Goal: Check status: Check status

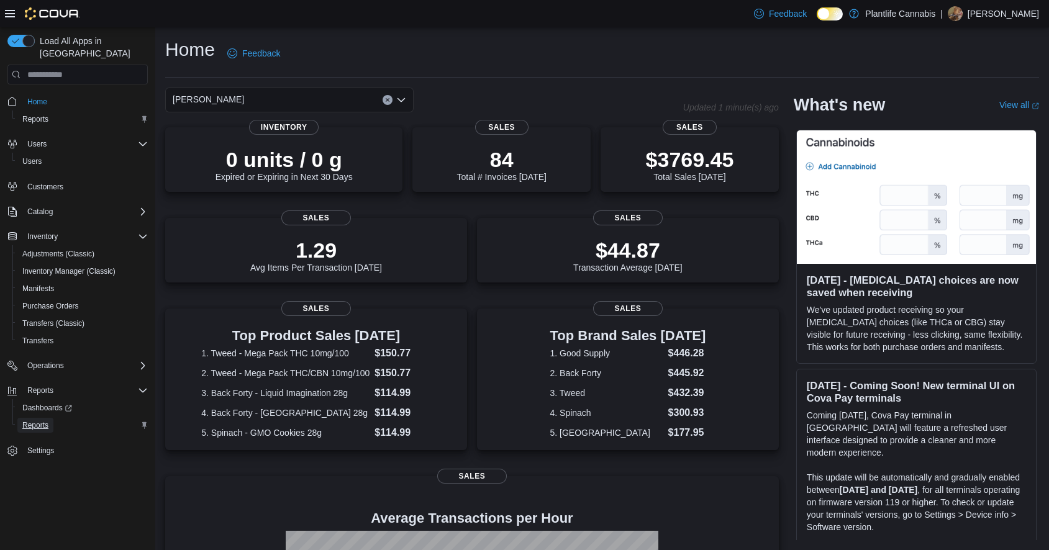
click at [32, 420] on span "Reports" at bounding box center [35, 425] width 26 height 10
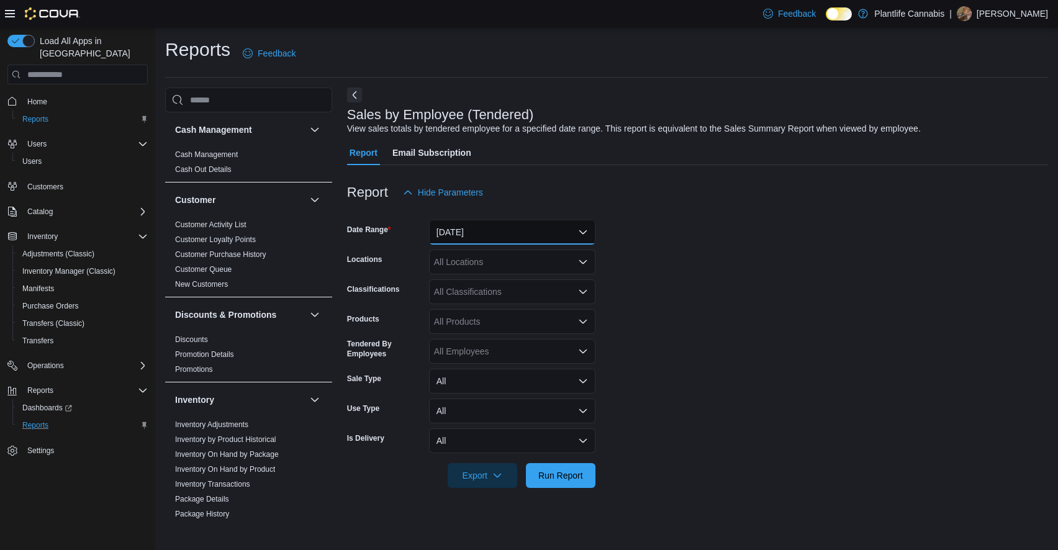
click at [463, 234] on button "Yesterday" at bounding box center [512, 232] width 166 height 25
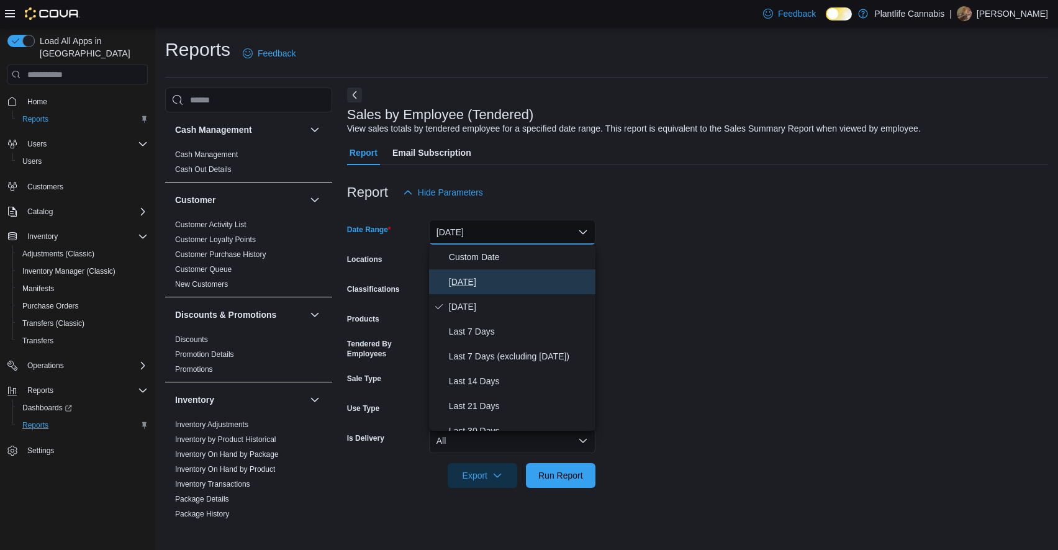
click at [453, 284] on span "Today" at bounding box center [520, 282] width 142 height 15
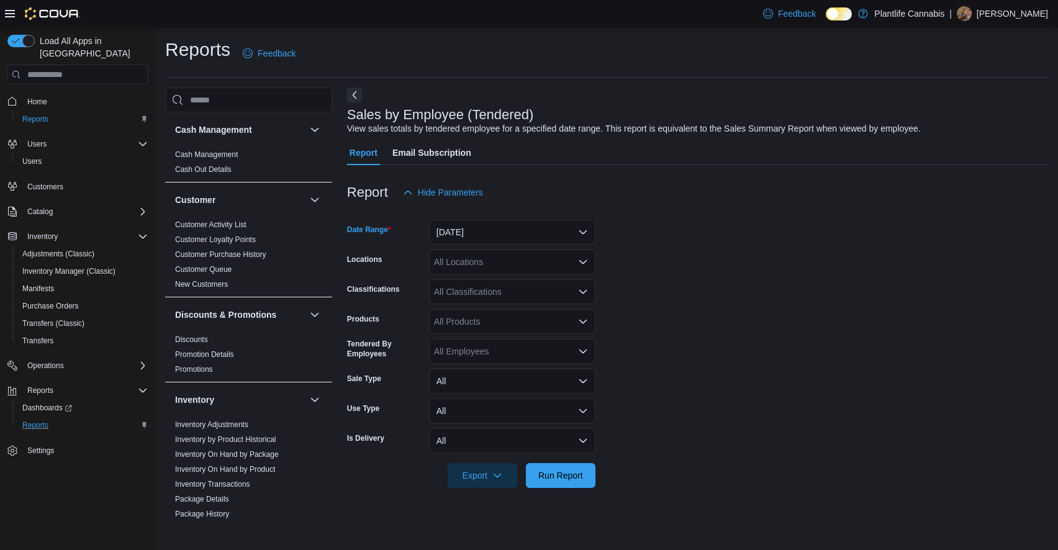
click at [456, 259] on div "All Locations" at bounding box center [512, 262] width 166 height 25
type input "**"
click at [484, 313] on span "Wainwright" at bounding box center [497, 319] width 71 height 12
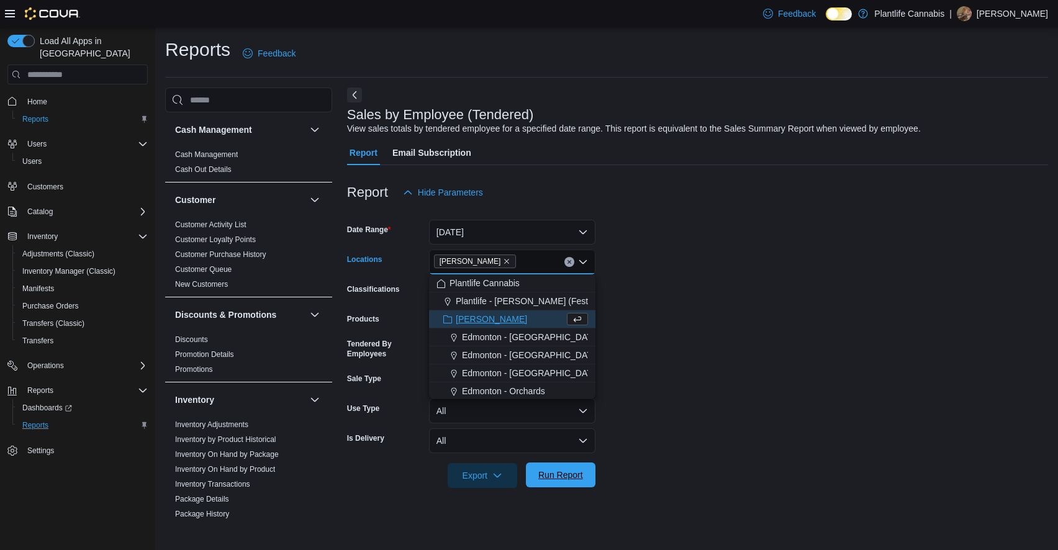
click at [548, 474] on span "Run Report" at bounding box center [560, 475] width 45 height 12
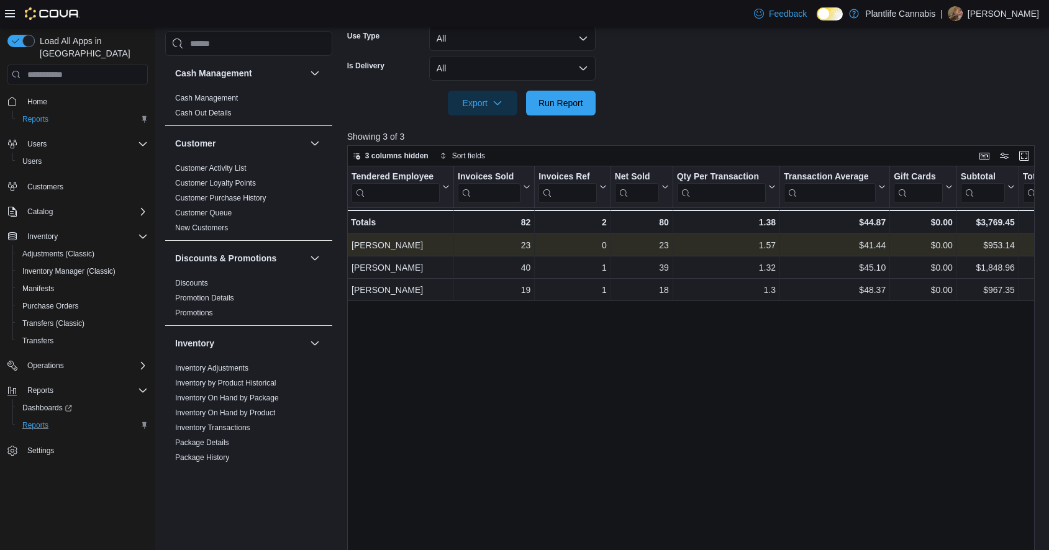
scroll to position [418, 0]
